Goal: Check status

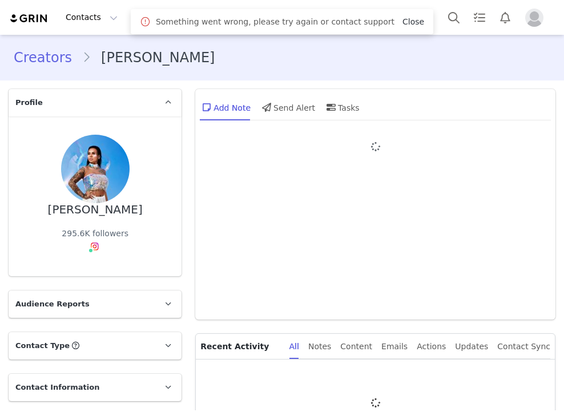
click at [402, 23] on link "Close" at bounding box center [413, 21] width 22 height 9
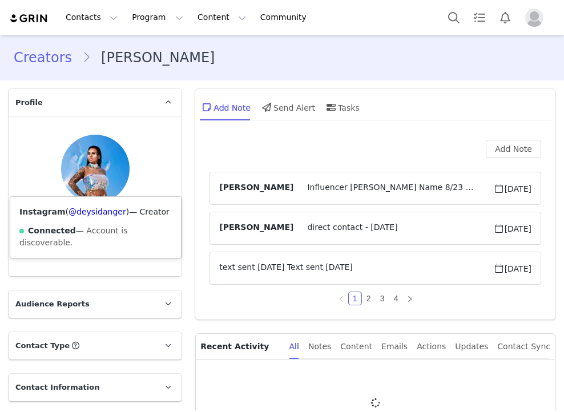
click at [90, 200] on div "Instagram ( @deysidanger ) — Creator Connected — Account is discoverable." at bounding box center [95, 227] width 171 height 61
click at [90, 199] on div "Instagram ( @deysidanger ) — Creator Connected — Account is discoverable." at bounding box center [95, 227] width 171 height 61
copy link "deysidanger"
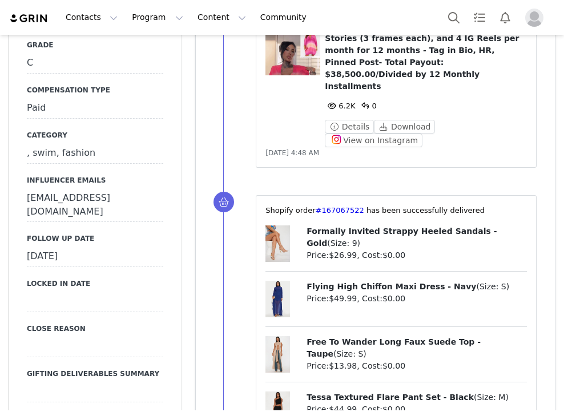
scroll to position [932, 0]
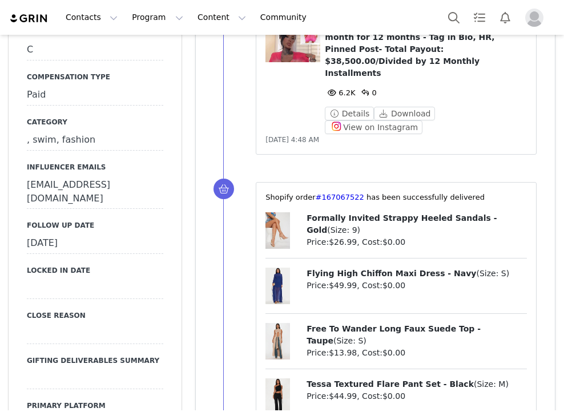
click at [94, 233] on div "[DATE]" at bounding box center [95, 243] width 136 height 21
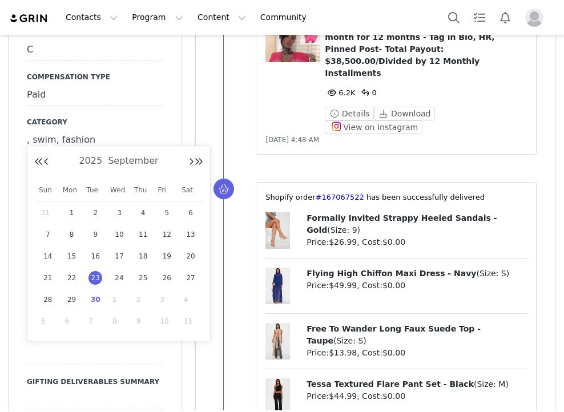
click at [95, 296] on span "30" at bounding box center [95, 300] width 14 height 14
type input "[DATE]"
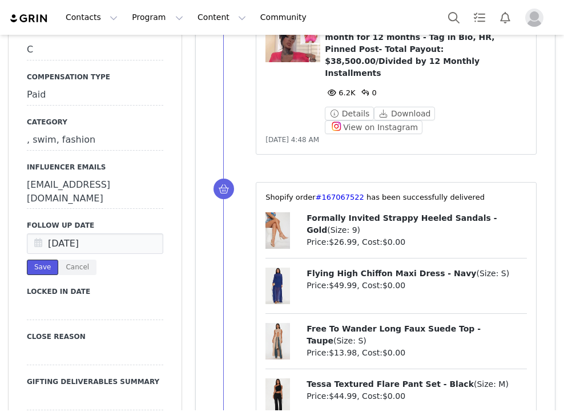
click at [46, 260] on button "Save" at bounding box center [42, 267] width 31 height 15
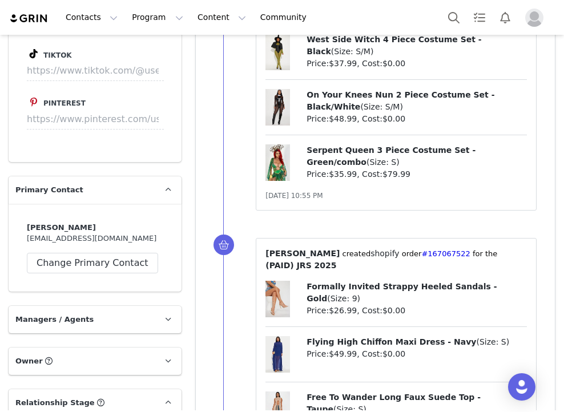
scroll to position [2130, 0]
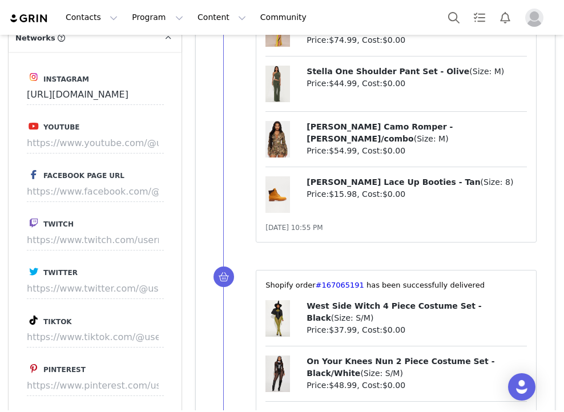
drag, startPoint x: 301, startPoint y: 148, endPoint x: 418, endPoint y: 272, distance: 170.0
click at [418, 300] on div "West Side Witch 4 Piece Costume Set - Black ( Size: S/M ) Price: $37.99 , Cost:…" at bounding box center [395, 378] width 261 height 156
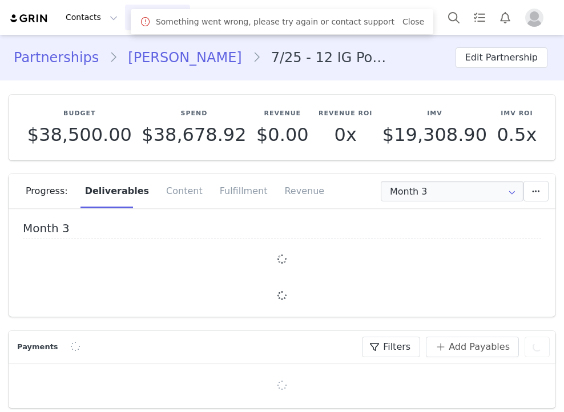
type input "+1 ([GEOGRAPHIC_DATA])"
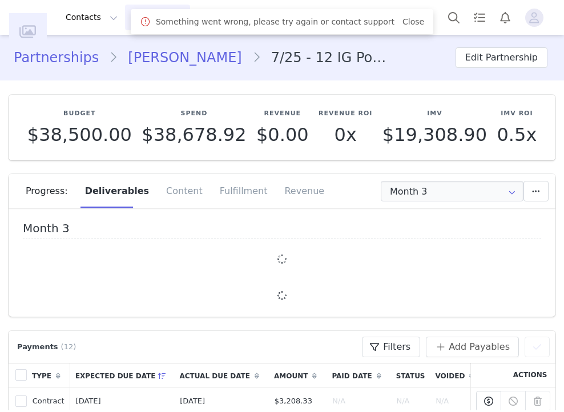
type input "+1 ([GEOGRAPHIC_DATA])"
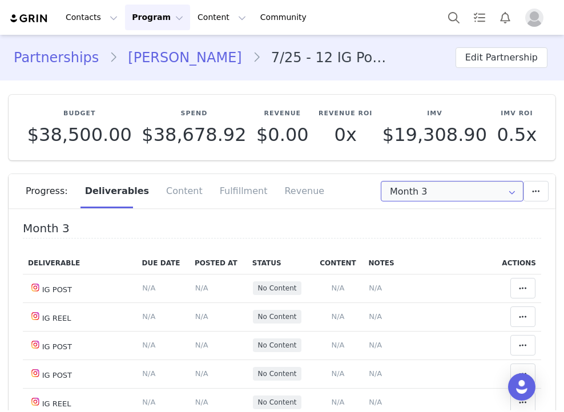
click at [427, 190] on input "Month 3" at bounding box center [452, 191] width 143 height 21
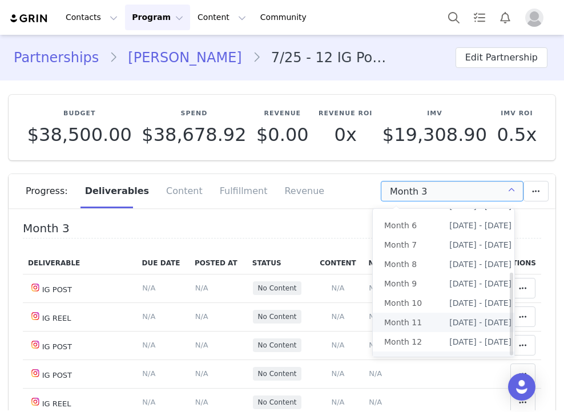
scroll to position [111, 0]
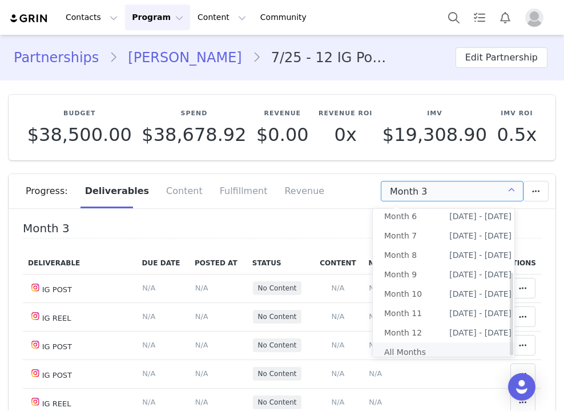
click at [418, 342] on li "All Months" at bounding box center [448, 351] width 150 height 19
type input "All"
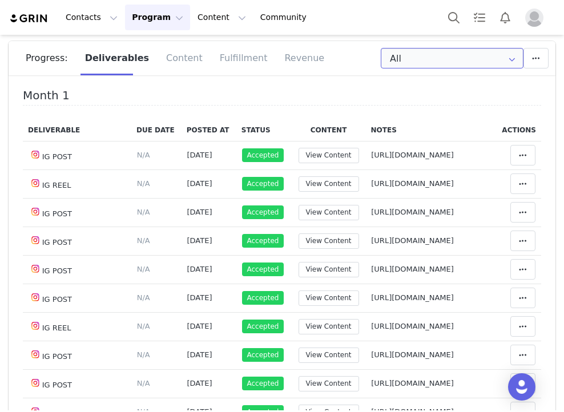
scroll to position [431, 0]
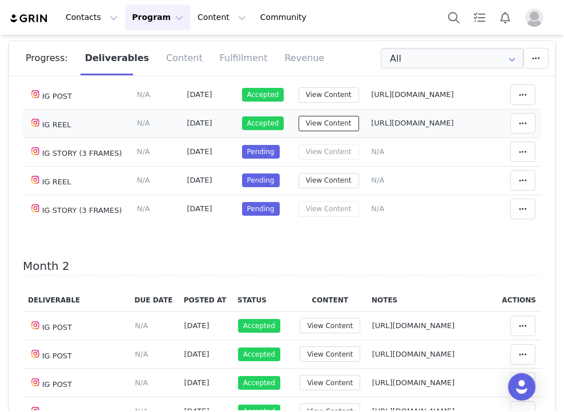
click at [298, 131] on button "View Content" at bounding box center [328, 123] width 60 height 15
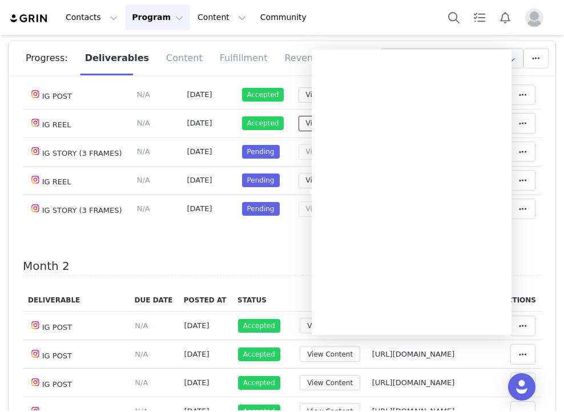
scroll to position [399, 0]
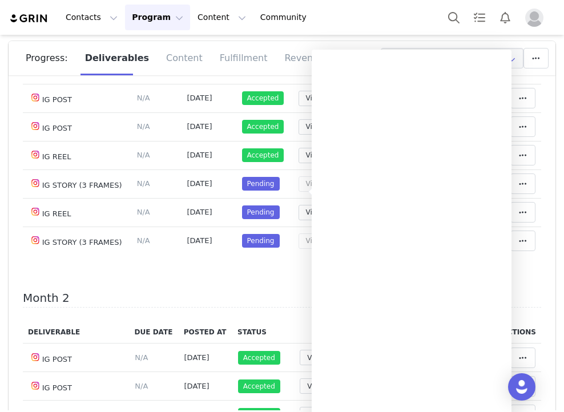
click at [179, 308] on h4 "Month 2" at bounding box center [282, 300] width 518 height 17
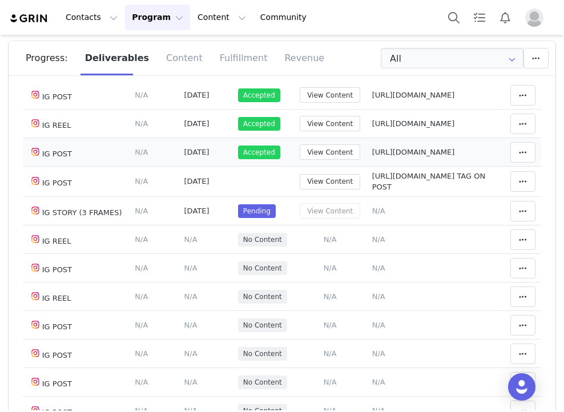
scroll to position [665, 0]
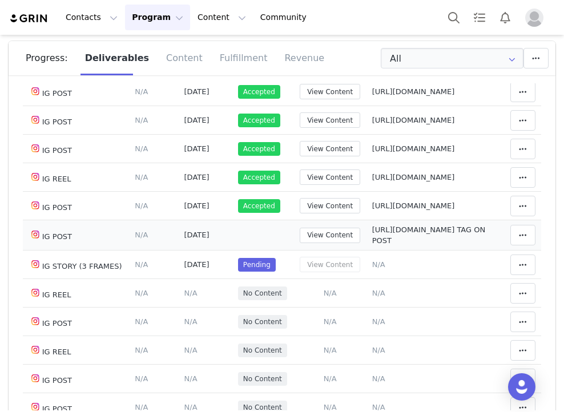
click at [372, 245] on span "https://www.instagram.com/p/DO7nkl3jjiD TAG ON POST" at bounding box center [428, 235] width 113 height 20
type textarea "https://www.instagram.com/p/DO7nkl3jjiD TAG ON POST"
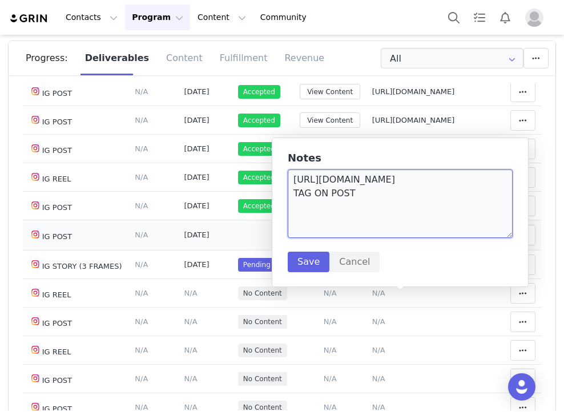
click at [338, 180] on textarea "https://www.instagram.com/p/DO7nkl3jjiD TAG ON POST" at bounding box center [400, 203] width 225 height 68
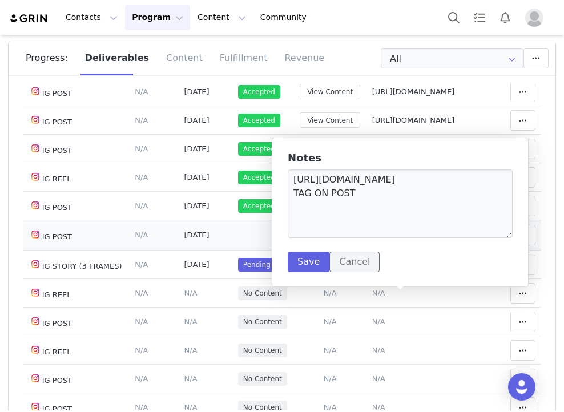
drag, startPoint x: 355, startPoint y: 265, endPoint x: 355, endPoint y: 248, distance: 17.1
click at [355, 265] on button "Cancel" at bounding box center [354, 262] width 50 height 21
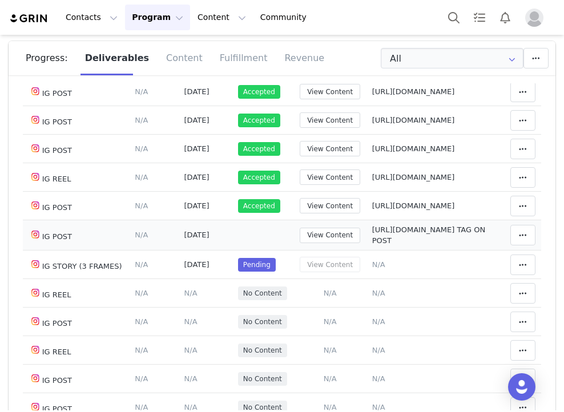
click at [288, 94] on div "Month 2 Deliverable Due Date Posted At Status Content Notes Actions IG POST Del…" at bounding box center [282, 316] width 518 height 581
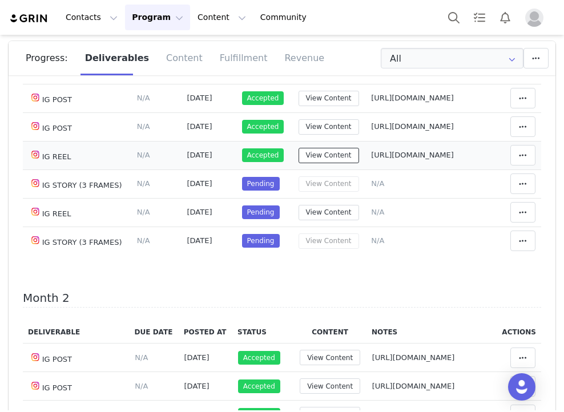
click at [298, 163] on button "View Content" at bounding box center [328, 155] width 60 height 15
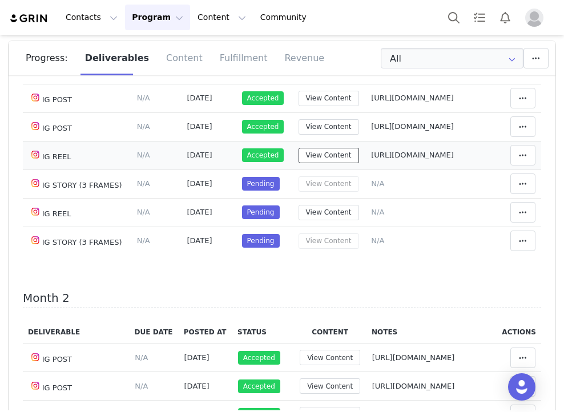
click at [298, 163] on button "View Content" at bounding box center [328, 155] width 60 height 15
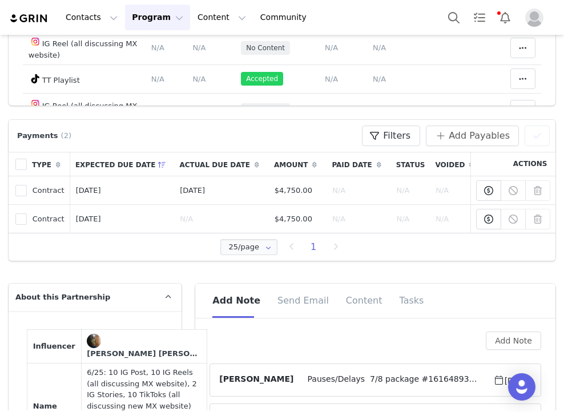
scroll to position [532, 0]
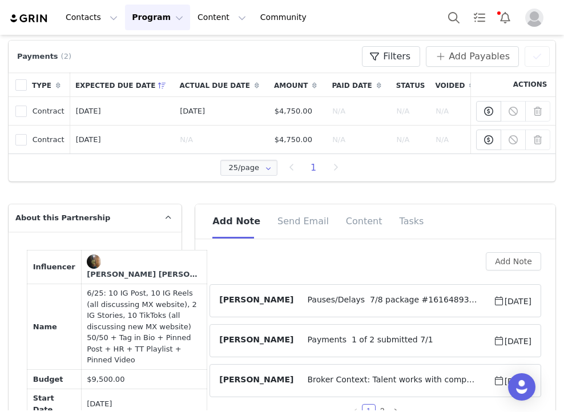
click at [323, 302] on span "Pauses/Delays 7/8 package #161648930⁩ failed at customs, requesting 10k pesos t…" at bounding box center [392, 301] width 199 height 14
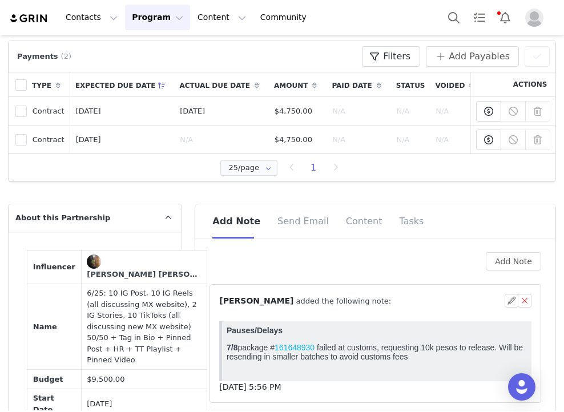
scroll to position [665, 0]
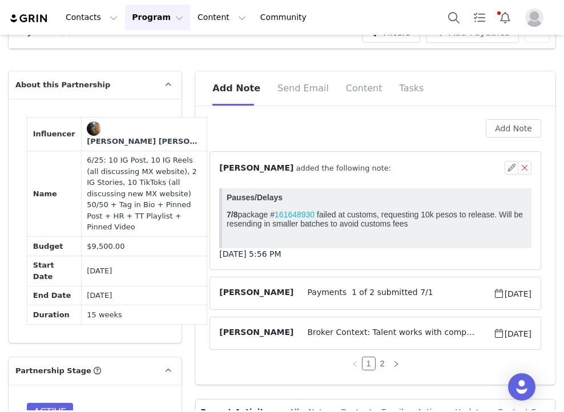
click at [370, 174] on div "⁨ Angela Nolasco ⁩ added the following note:" at bounding box center [361, 168] width 285 height 12
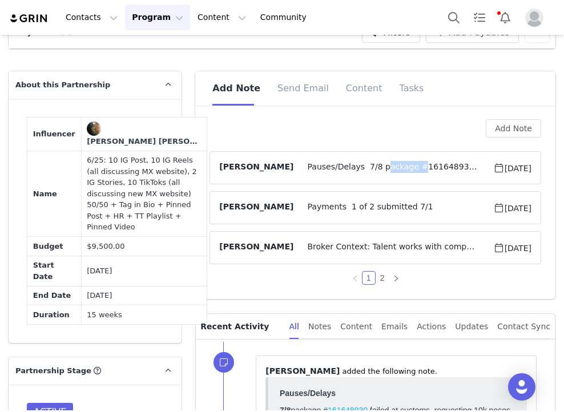
click at [370, 175] on span "Pauses/Delays 7/8 package #161648930⁩ failed at customs, requesting 10k pesos t…" at bounding box center [392, 168] width 199 height 14
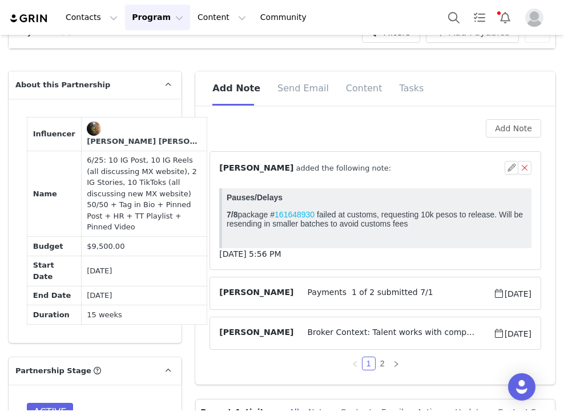
scroll to position [0, 0]
click at [370, 174] on div "⁨ Angela Nolasco ⁩ added the following note:" at bounding box center [361, 168] width 285 height 12
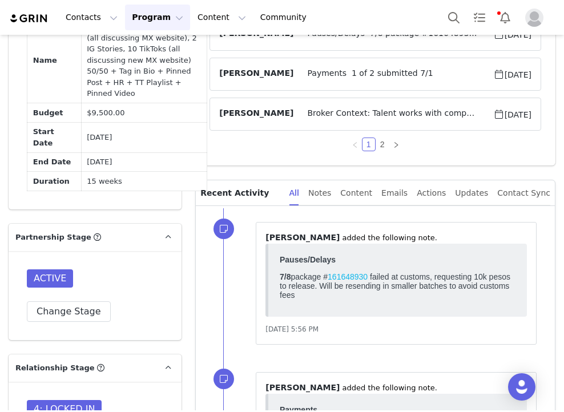
scroll to position [665, 0]
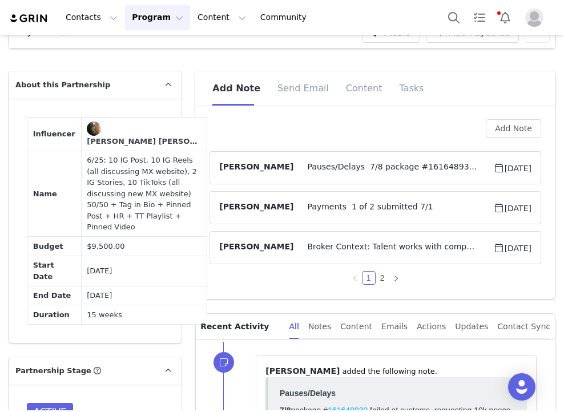
click at [328, 204] on article "Angela Nolasco Payments 1 of 2 submitted 7/1 Jul 1, 2025" at bounding box center [375, 207] width 332 height 33
click at [326, 212] on span "Payments 1 of 2 submitted 7/1" at bounding box center [392, 208] width 199 height 14
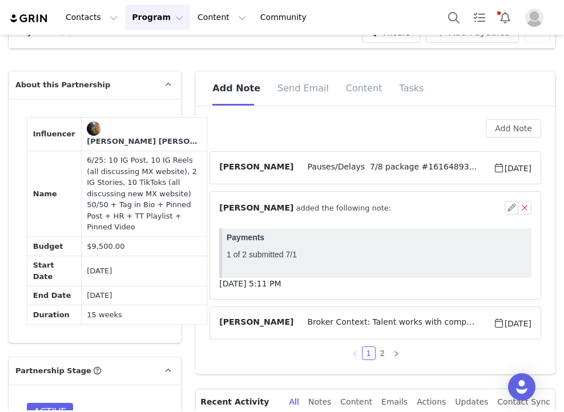
scroll to position [0, 0]
click at [326, 212] on span "⁨ Angela Nolasco ⁩ added the following note:" at bounding box center [305, 208] width 172 height 12
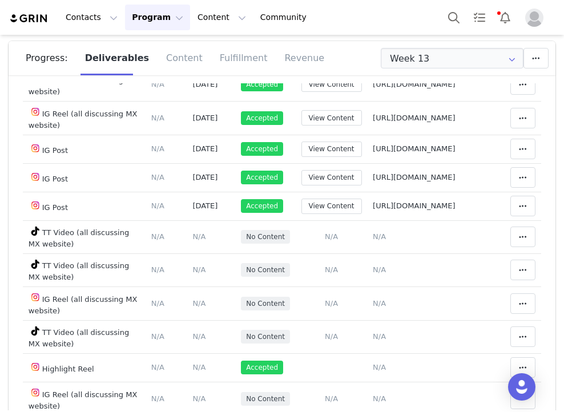
scroll to position [266, 0]
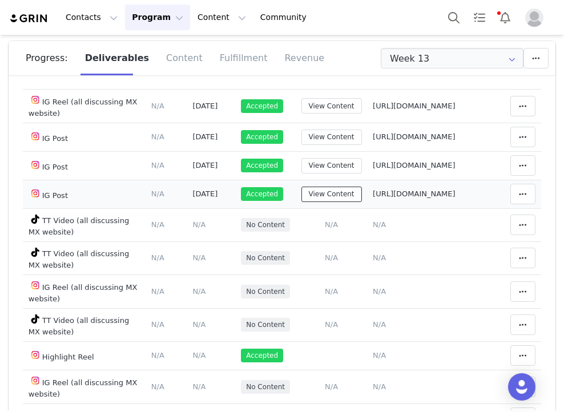
click at [301, 202] on button "View Content" at bounding box center [331, 194] width 60 height 15
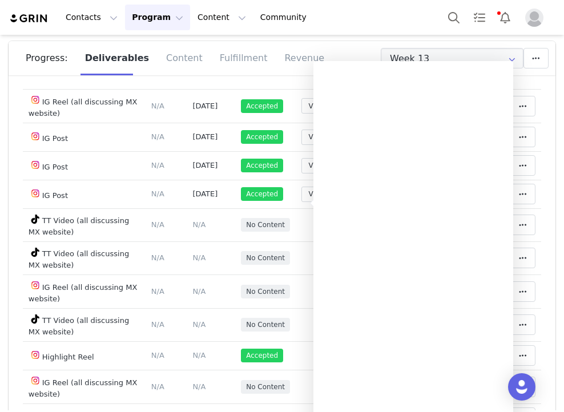
click at [553, 123] on section "Budget $9,500.00 Spend $9,678.96 Revenue $0.00 Revenue ROI 0x IMV $24,625.40 IM…" at bounding box center [282, 186] width 564 height 478
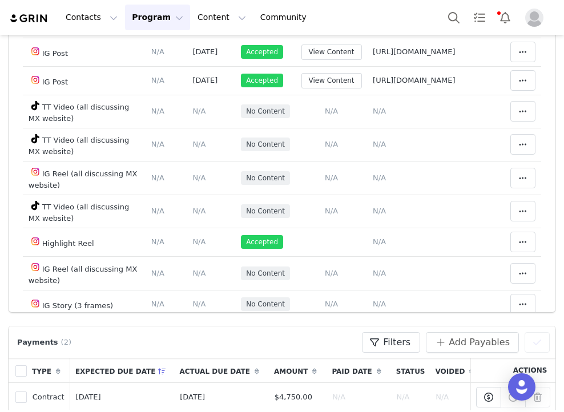
scroll to position [532, 0]
